Goal: Find specific page/section: Find specific page/section

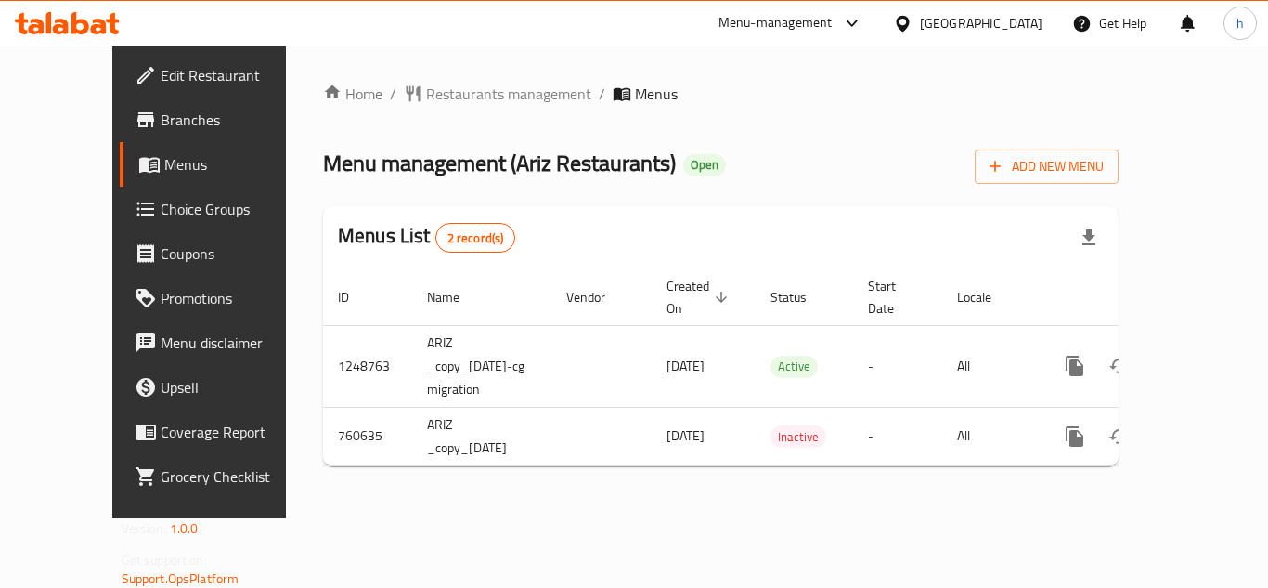
click at [822, 120] on div "Home / Restaurants management / Menus Menu management ( Ariz Restaurants ) Open…" at bounding box center [721, 282] width 796 height 398
click at [426, 104] on span "Restaurants management" at bounding box center [508, 94] width 165 height 22
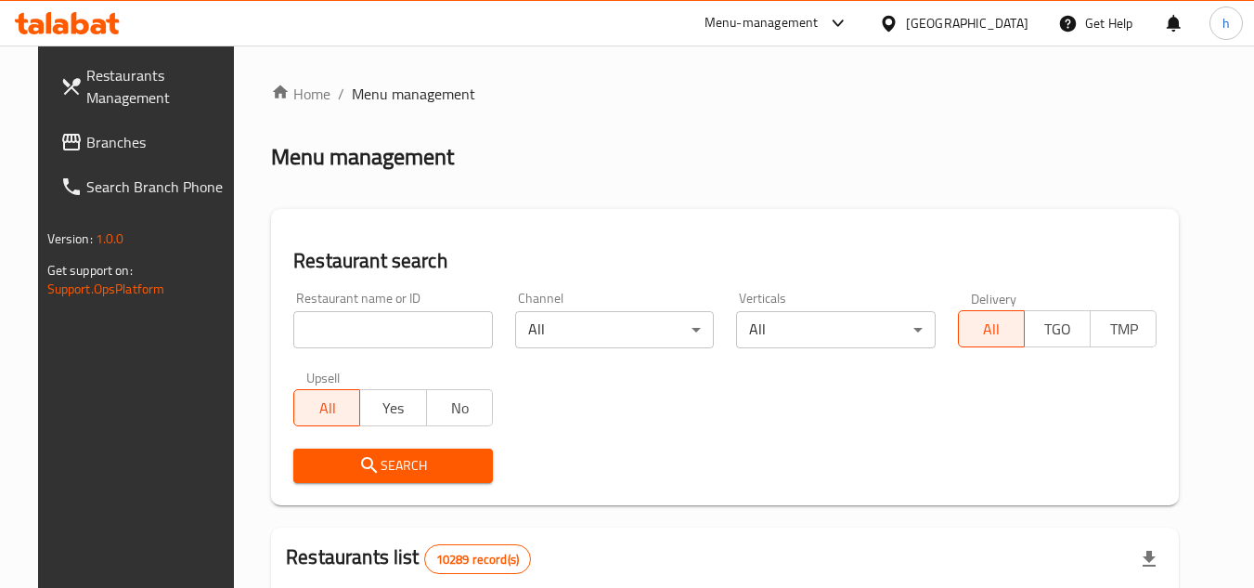
click at [393, 325] on input "search" at bounding box center [393, 329] width 200 height 37
paste input "650196"
type input "650196"
click button "Search" at bounding box center [393, 465] width 200 height 34
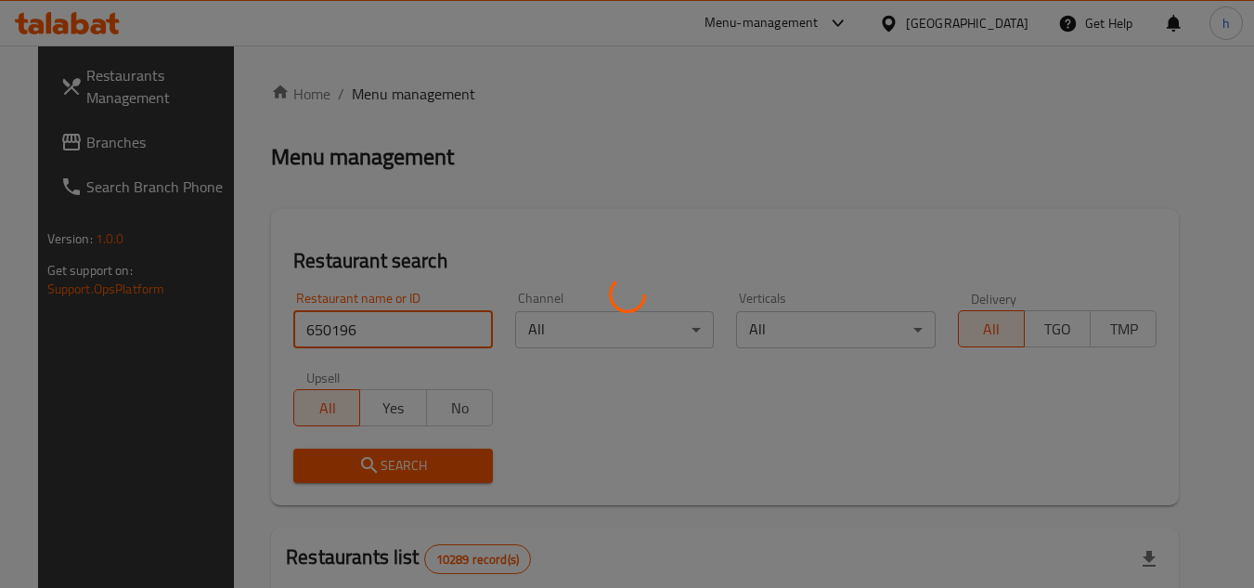
click button "Search" at bounding box center [393, 465] width 200 height 34
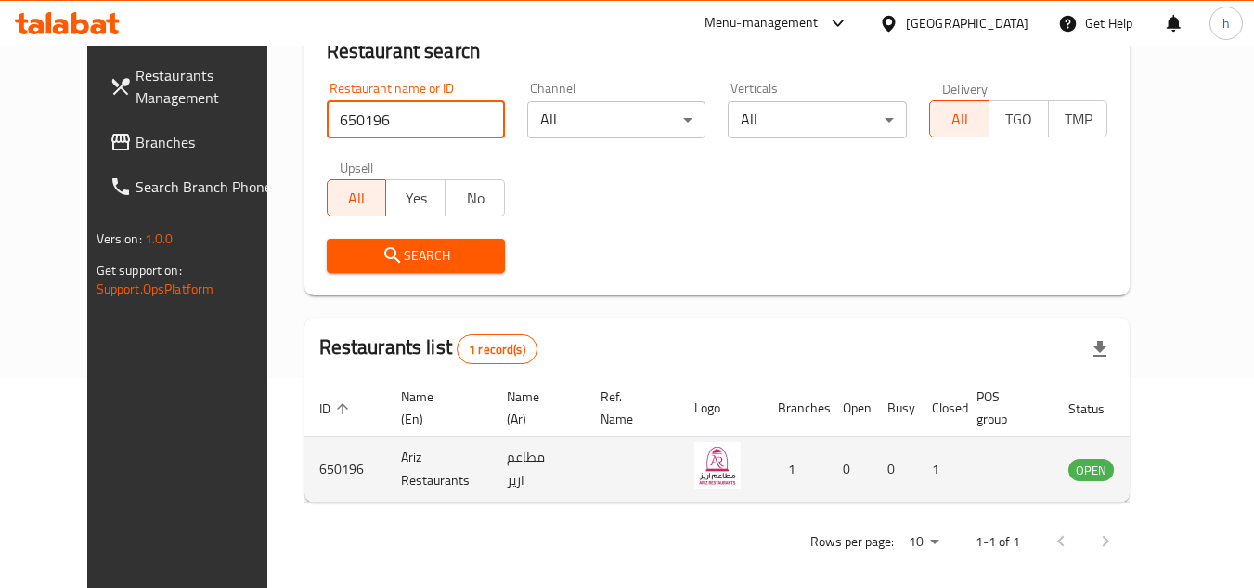
scroll to position [225, 0]
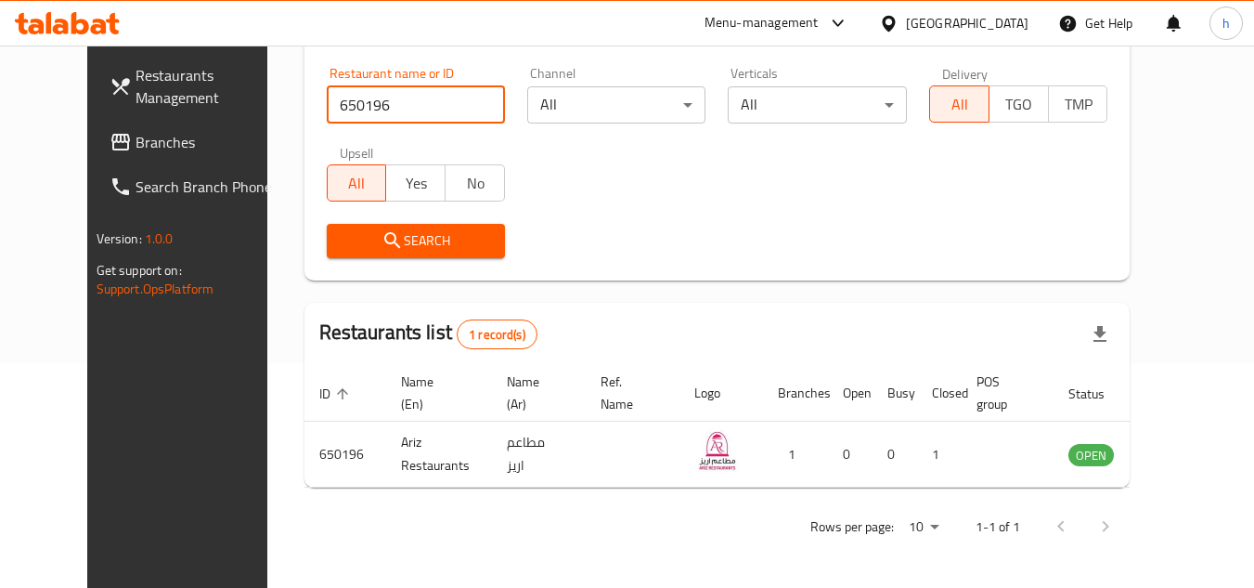
click at [1019, 19] on div "[GEOGRAPHIC_DATA]" at bounding box center [967, 23] width 123 height 20
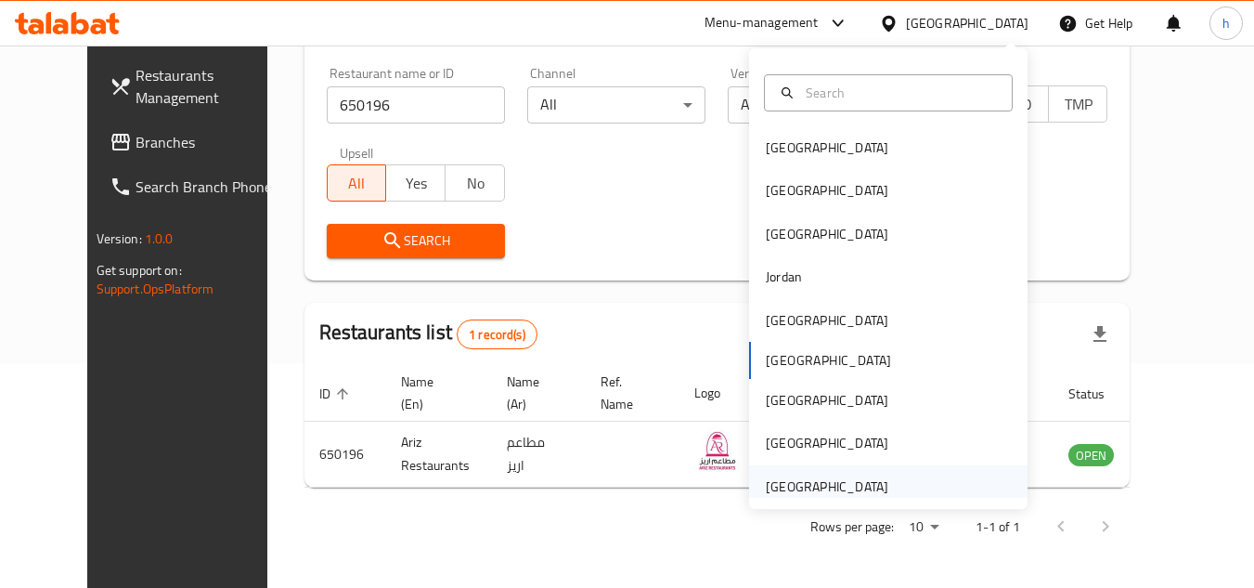
click at [823, 489] on div "[GEOGRAPHIC_DATA]" at bounding box center [827, 486] width 123 height 20
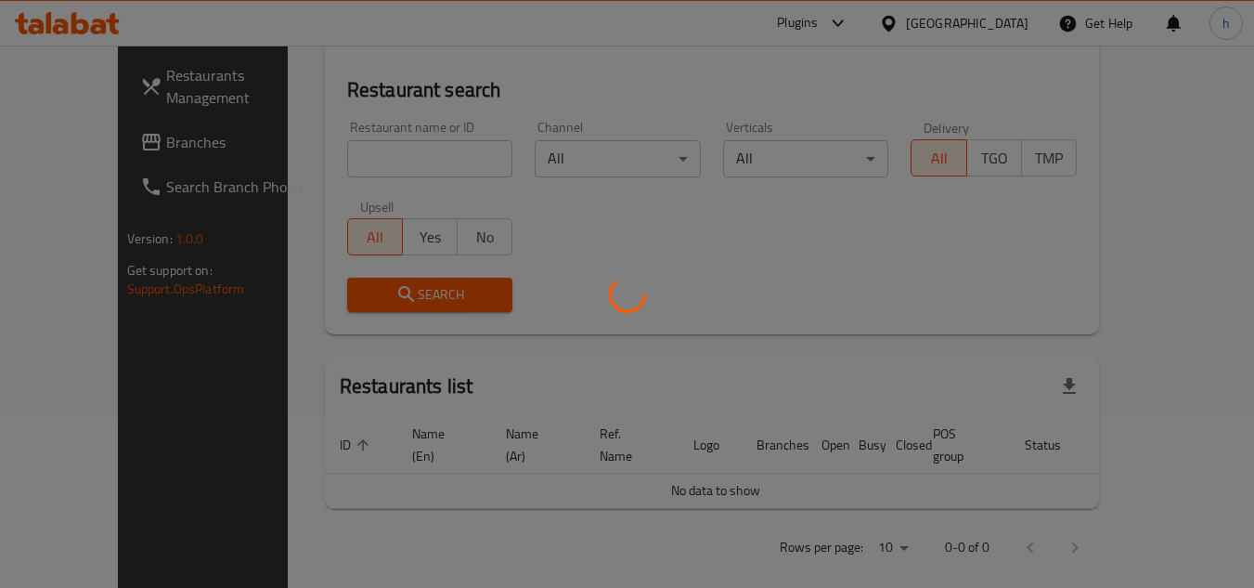
scroll to position [225, 0]
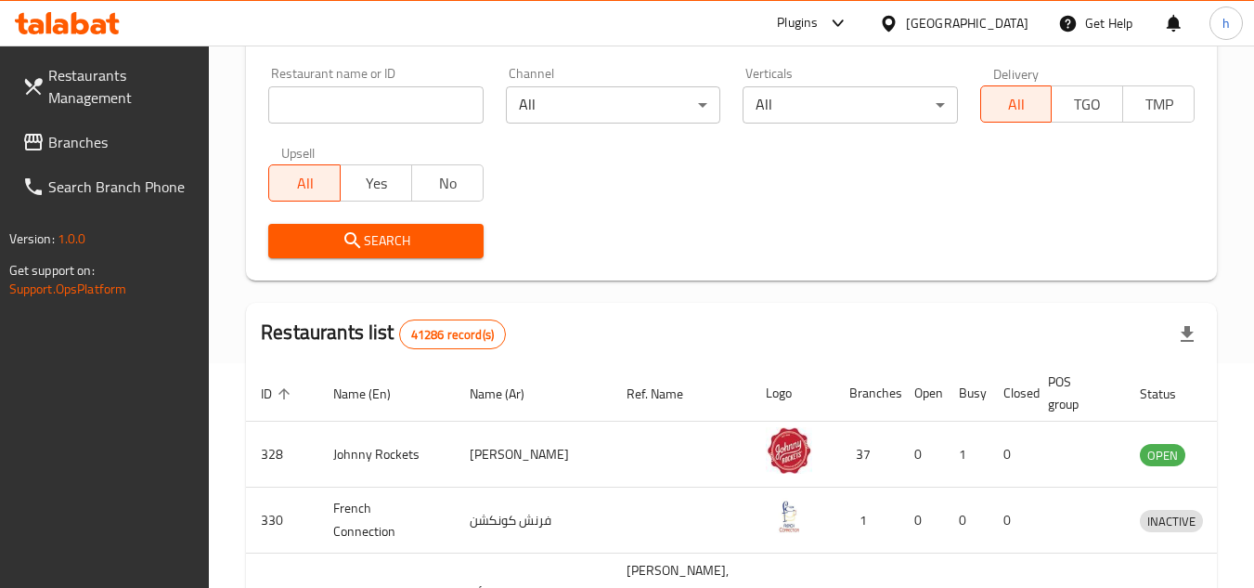
click at [128, 144] on span "Branches" at bounding box center [121, 142] width 147 height 22
